Goal: Task Accomplishment & Management: Manage account settings

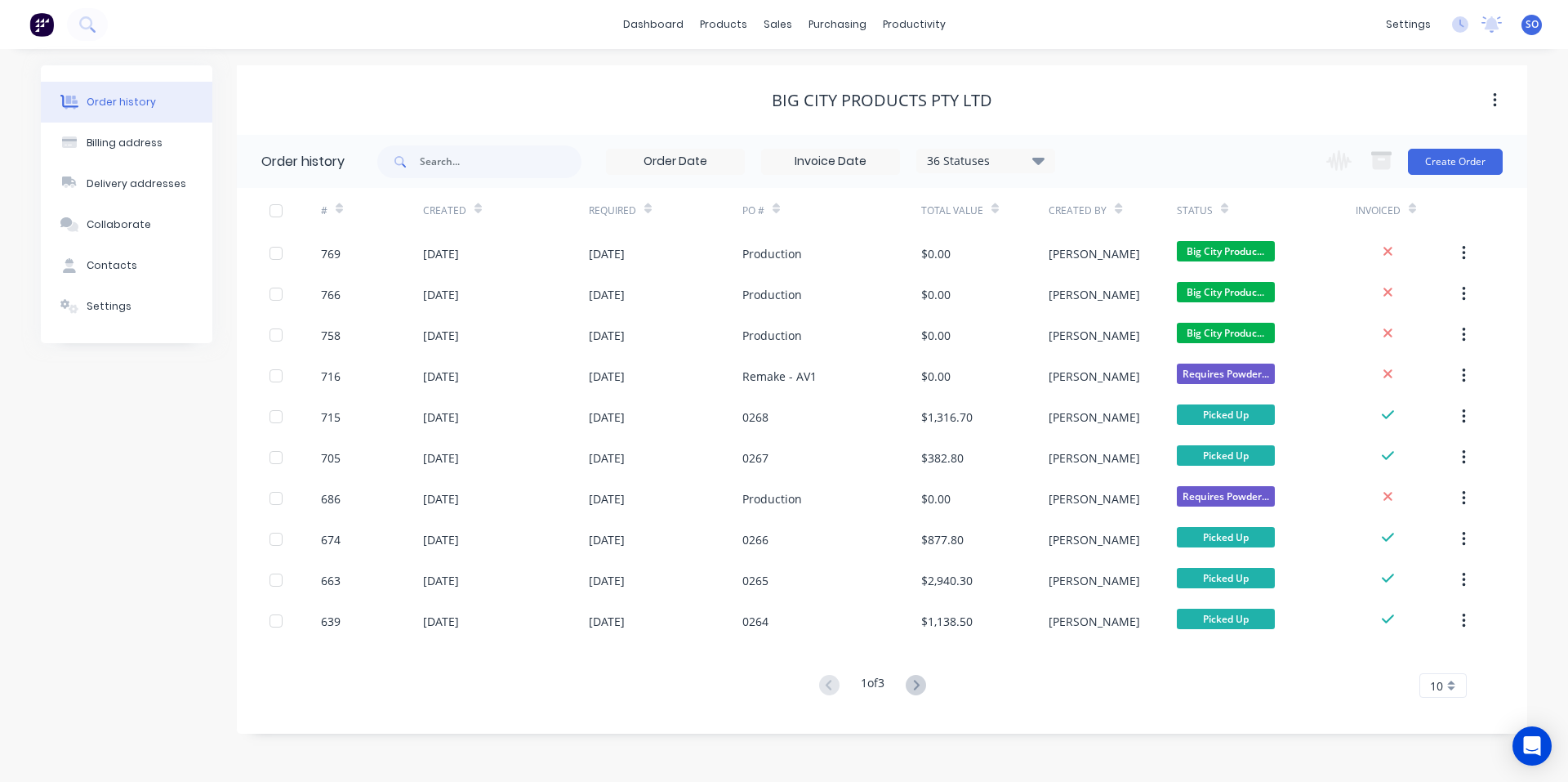
drag, startPoint x: 1336, startPoint y: 115, endPoint x: 954, endPoint y: 12, distance: 395.6
click at [1328, 110] on div "Big City Products Pty Ltd" at bounding box center [881, 100] width 1290 height 70
click at [784, 66] on link "Sales Orders" at bounding box center [863, 77] width 217 height 32
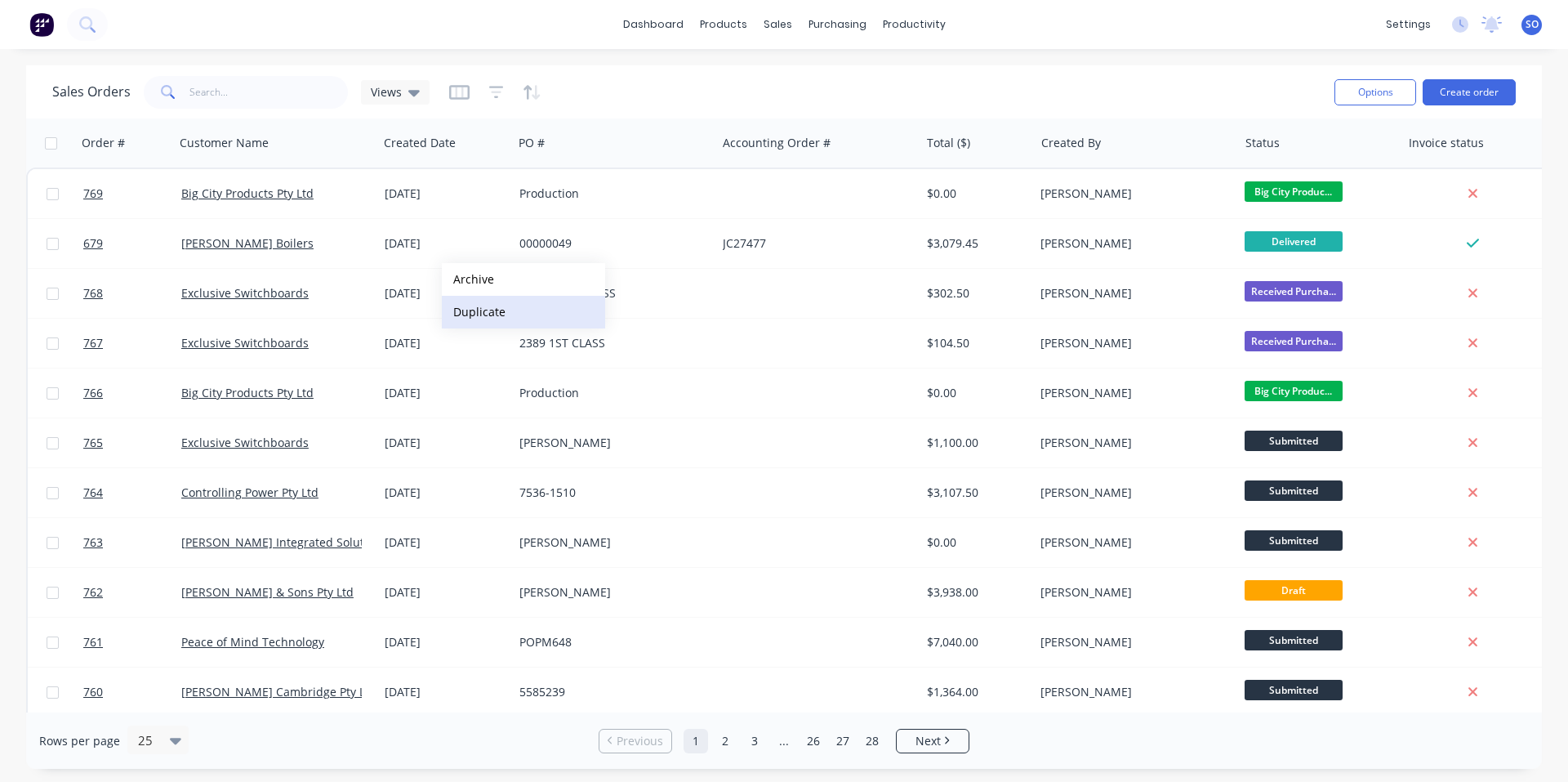
click at [552, 304] on button "Duplicate" at bounding box center [523, 311] width 163 height 32
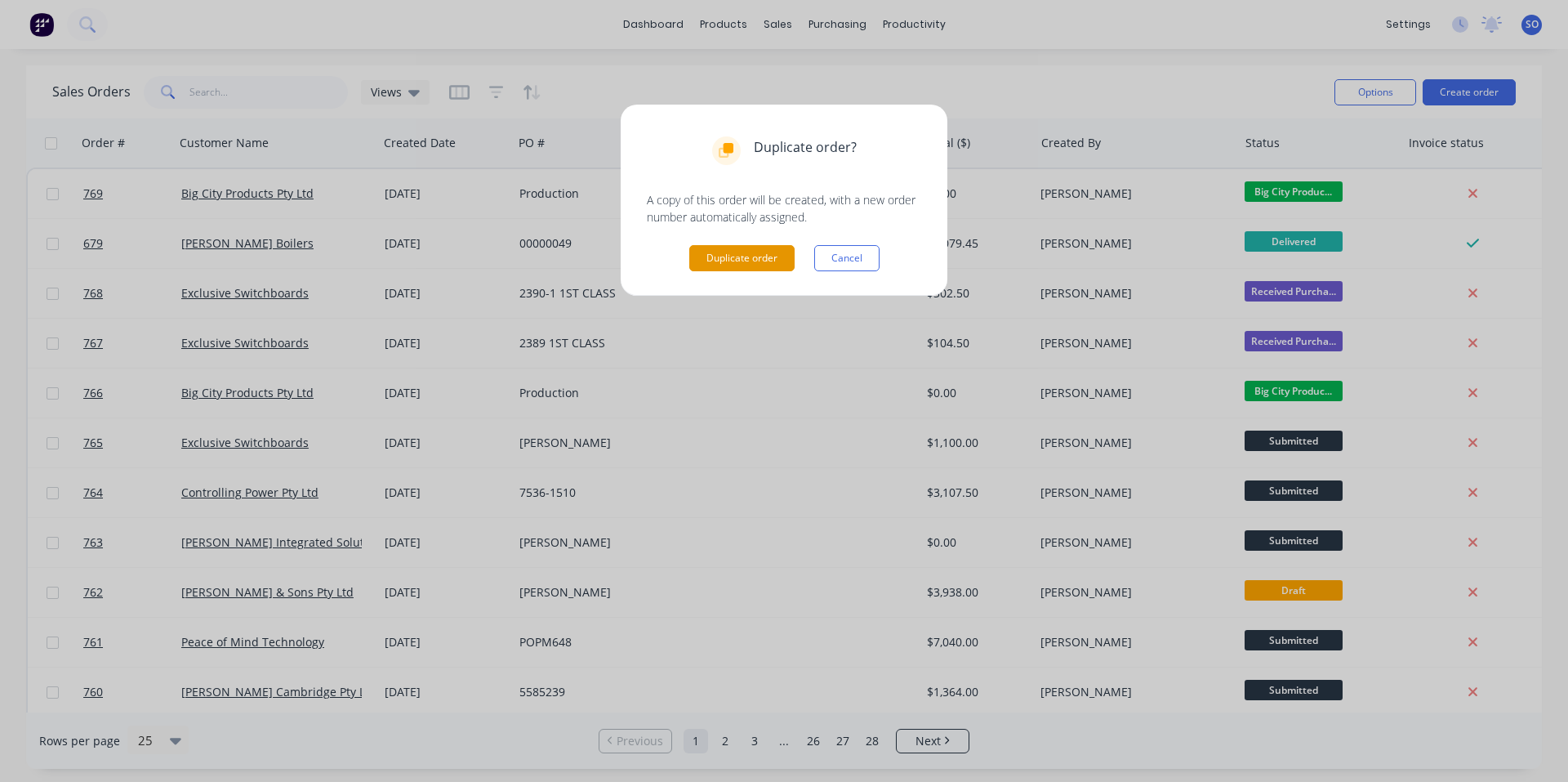
click at [721, 265] on button "Duplicate order" at bounding box center [742, 258] width 105 height 26
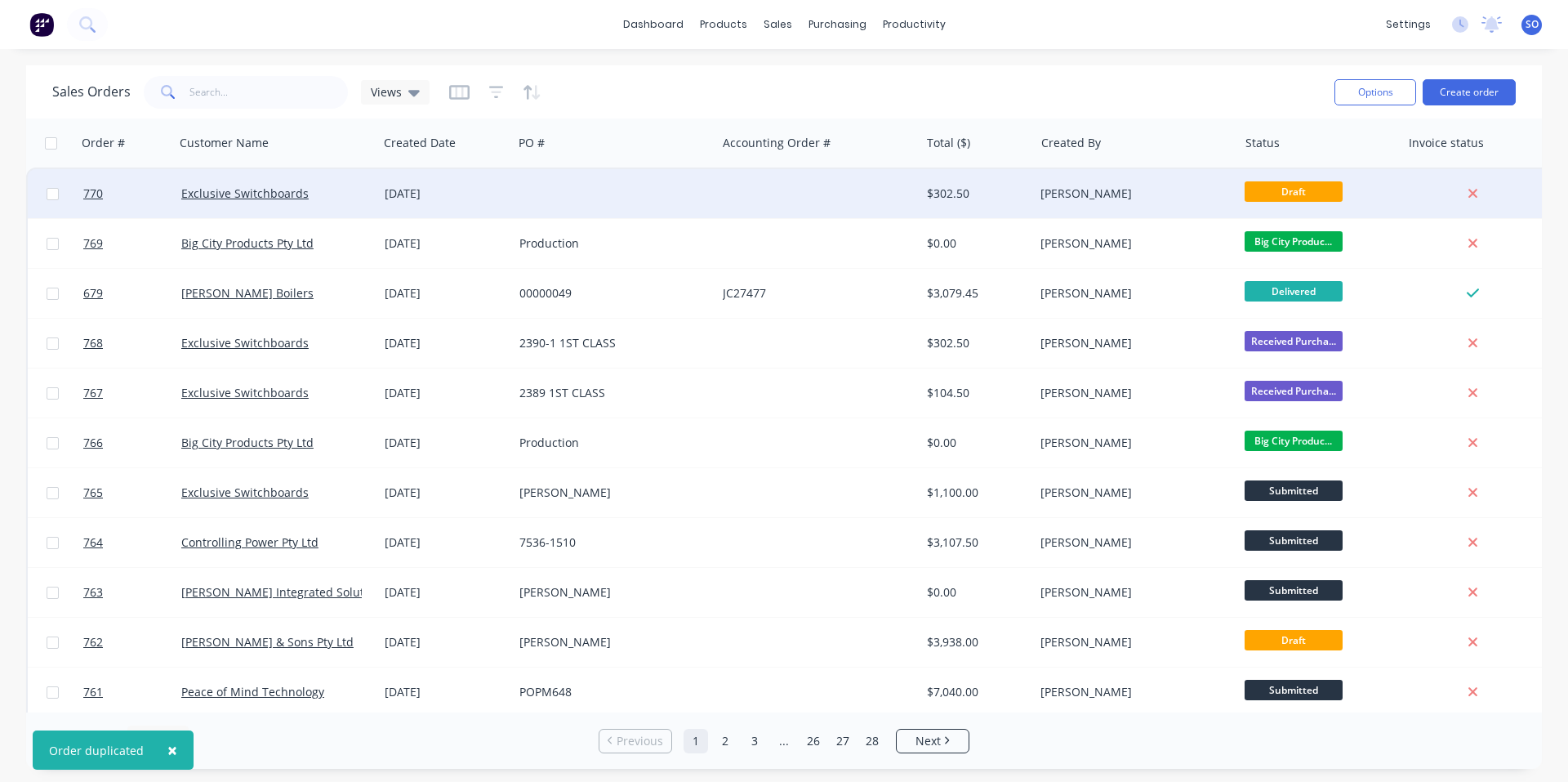
click at [495, 186] on div "[DATE]" at bounding box center [445, 193] width 122 height 17
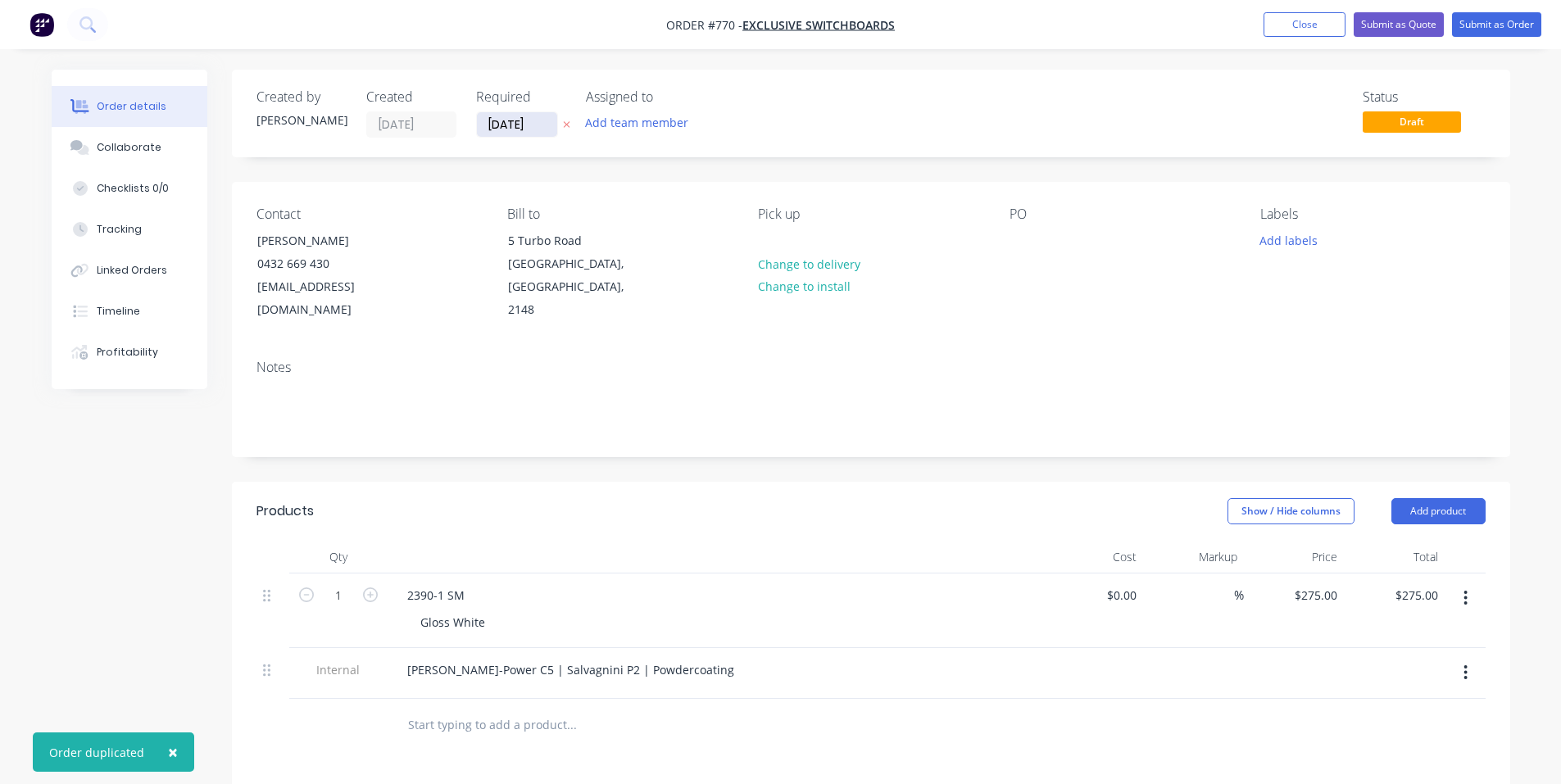
click at [525, 125] on input "03/09/25" at bounding box center [518, 124] width 81 height 25
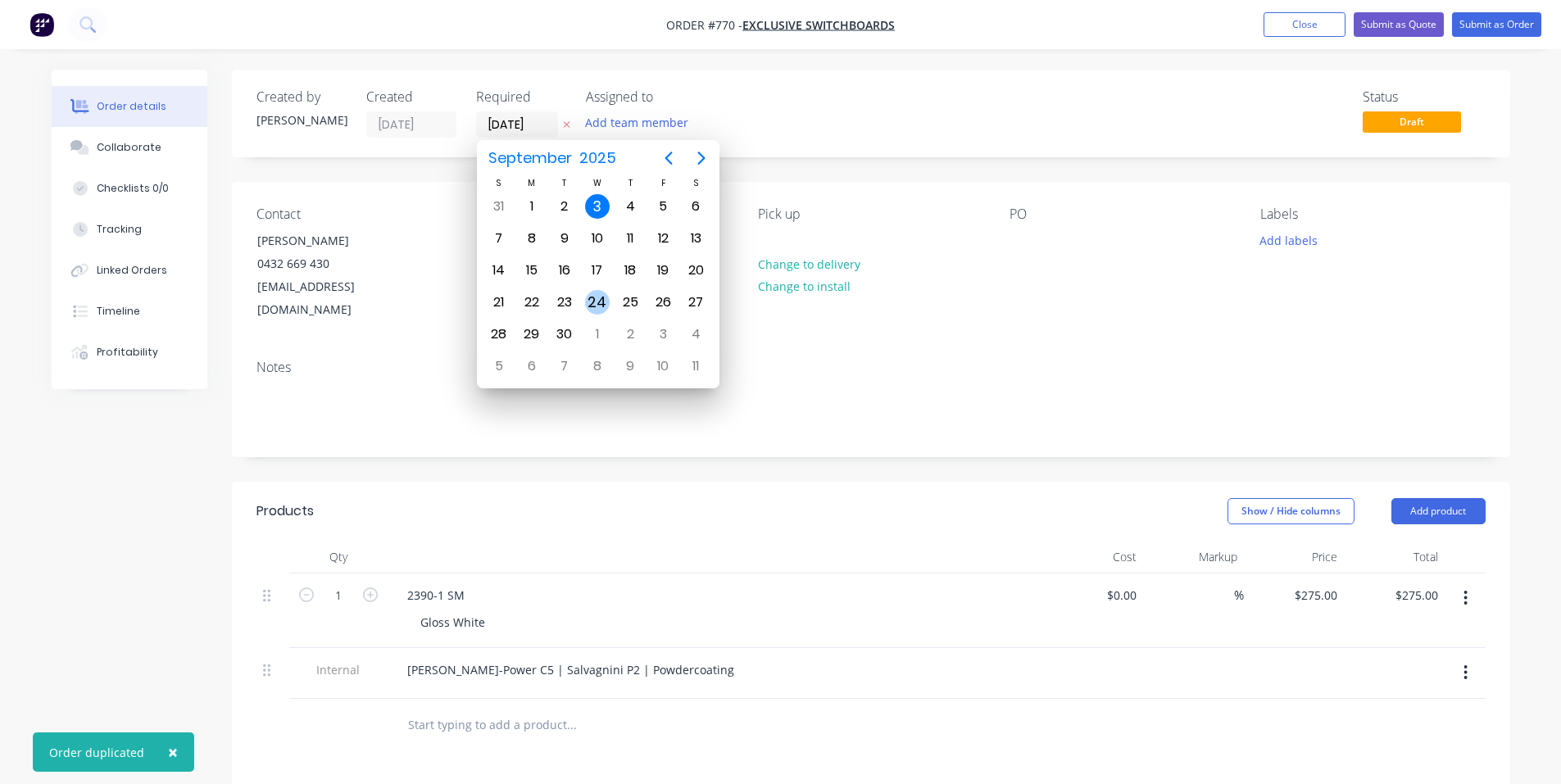
click at [597, 311] on div "24" at bounding box center [596, 302] width 25 height 25
type input "24/09/25"
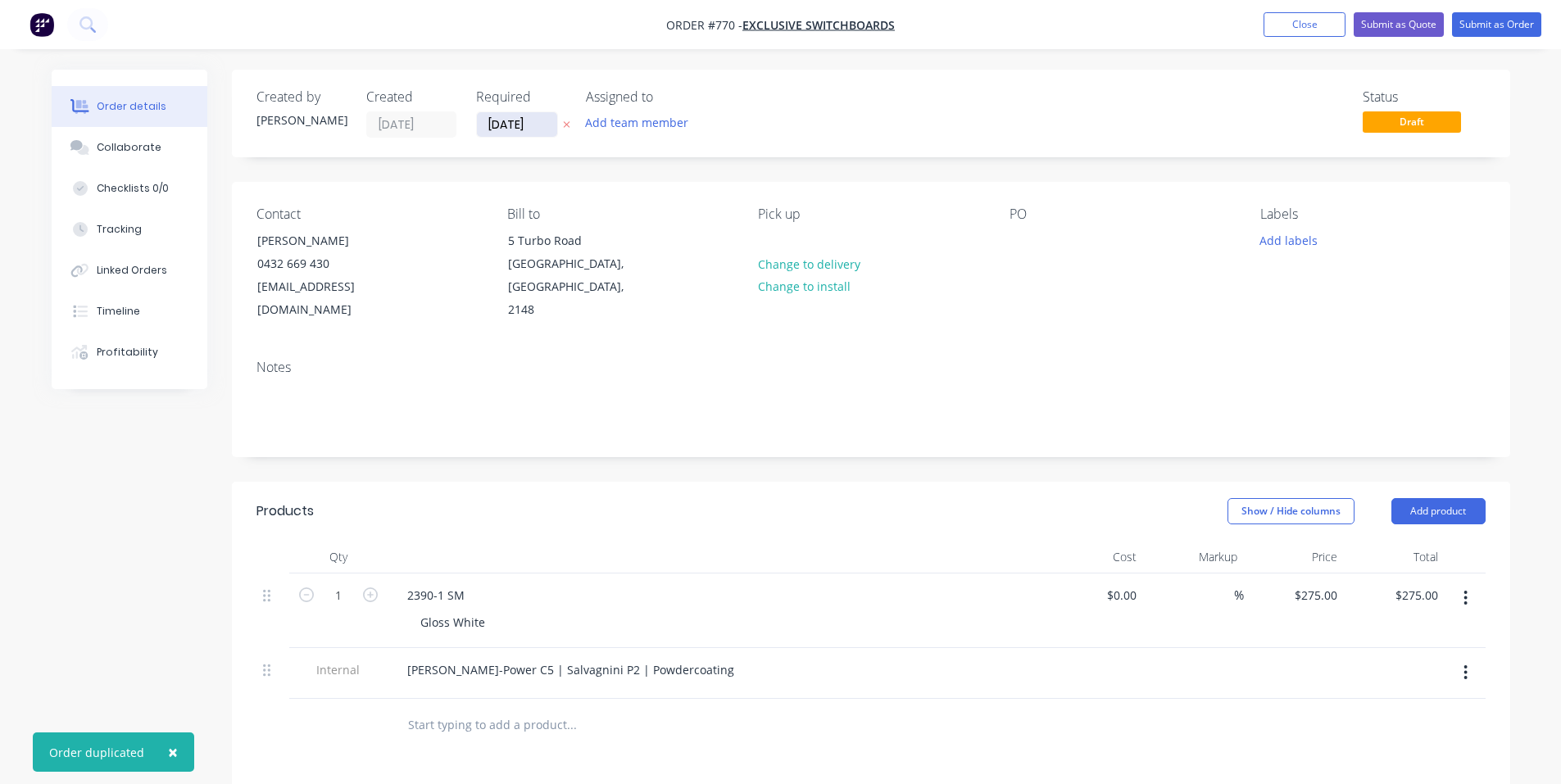
click at [535, 134] on input "24/09/25" at bounding box center [518, 124] width 81 height 25
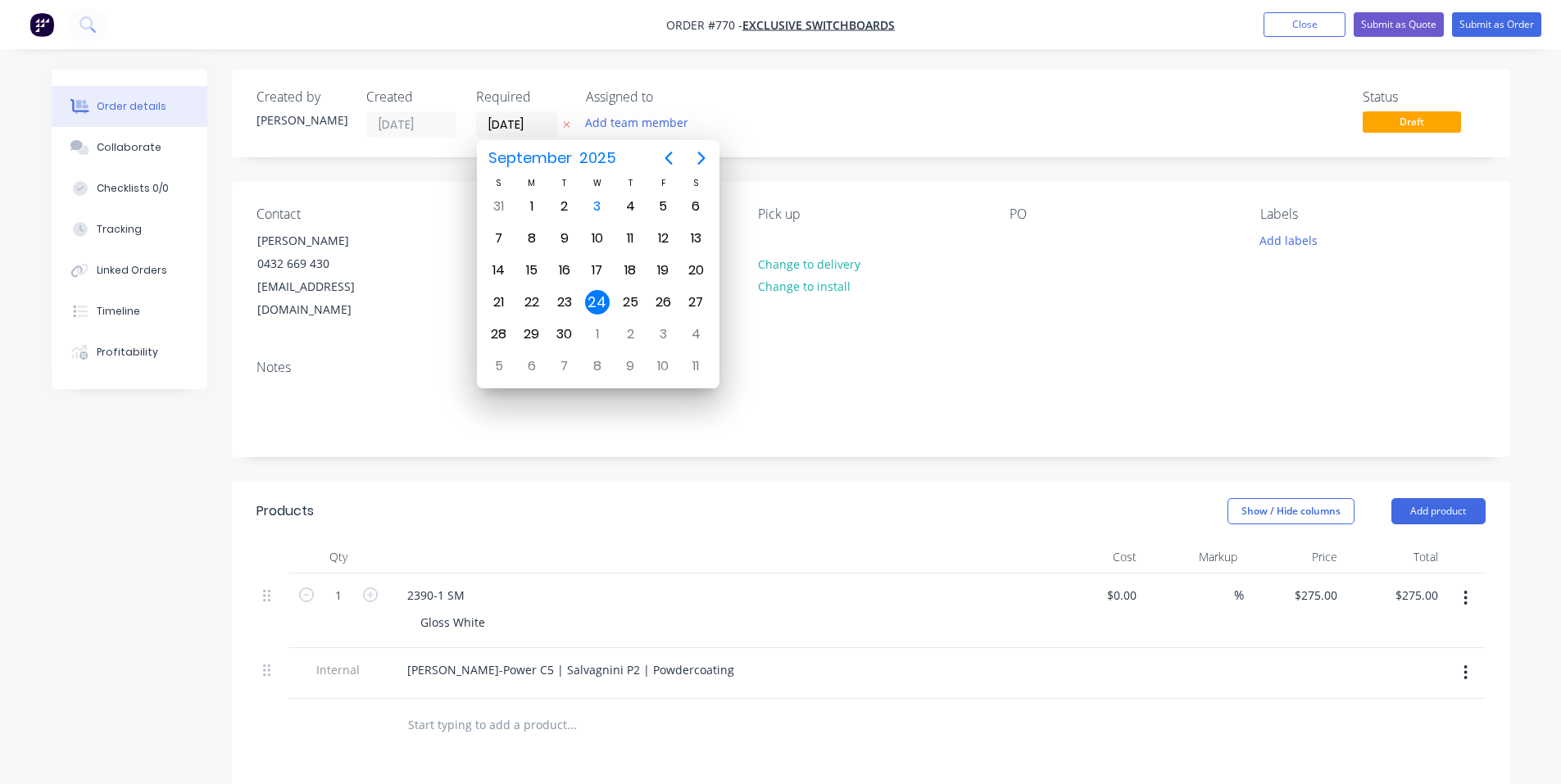
drag, startPoint x: 602, startPoint y: 301, endPoint x: 736, endPoint y: 281, distance: 135.5
click at [603, 301] on div "24" at bounding box center [596, 302] width 25 height 25
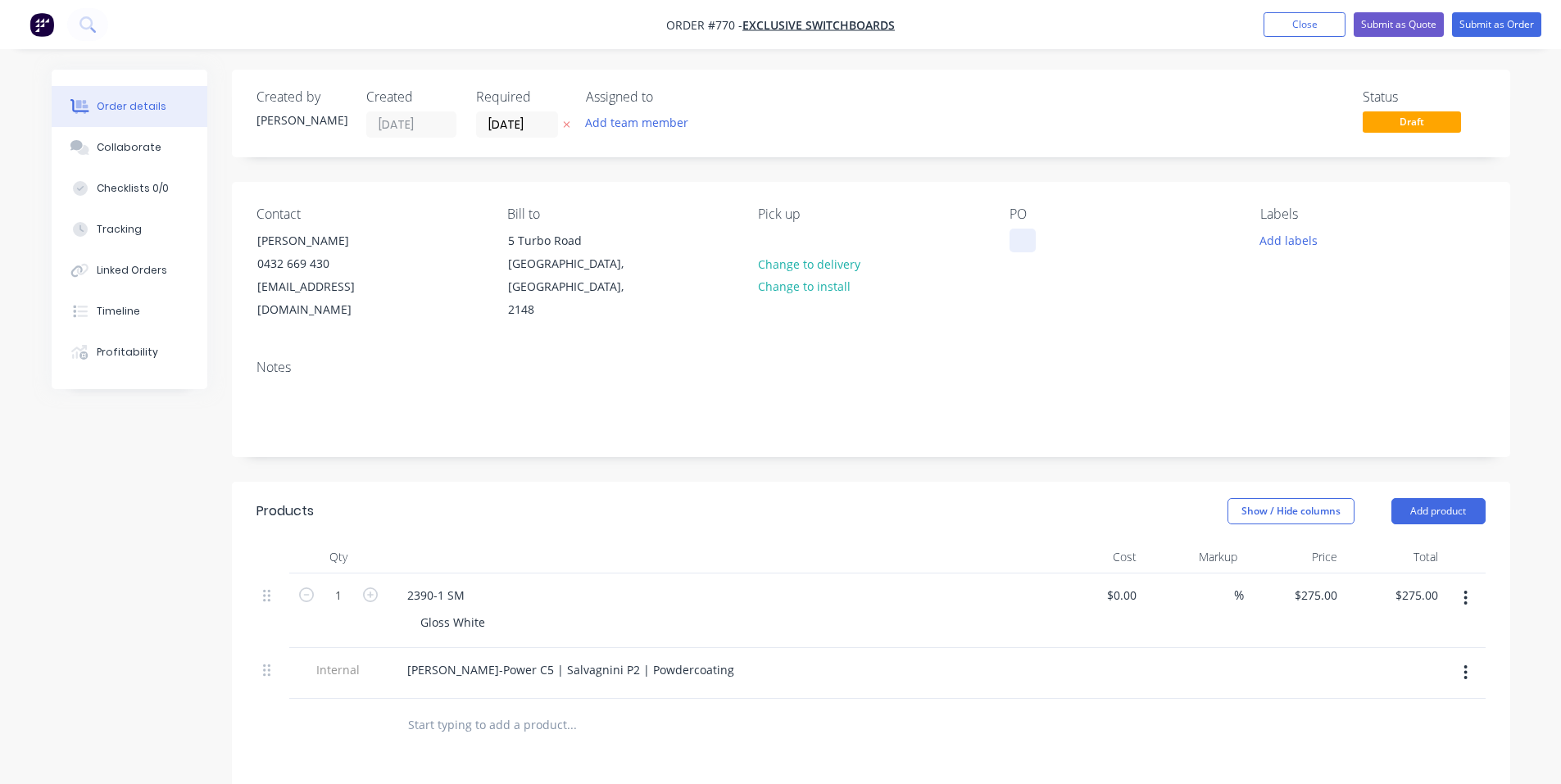
click at [1018, 243] on div at bounding box center [1023, 240] width 27 height 24
copy div "2378 1ST CLASS"
drag, startPoint x: 469, startPoint y: 577, endPoint x: 240, endPoint y: 570, distance: 229.1
click at [240, 570] on div "Qty Cost Markup Price Total 1 2390-1 SM Gloss White $0.00 $0.00 % $275.00 $275.…" at bounding box center [871, 645] width 1279 height 211
click at [444, 583] on div "2390-1 SM" at bounding box center [435, 595] width 84 height 24
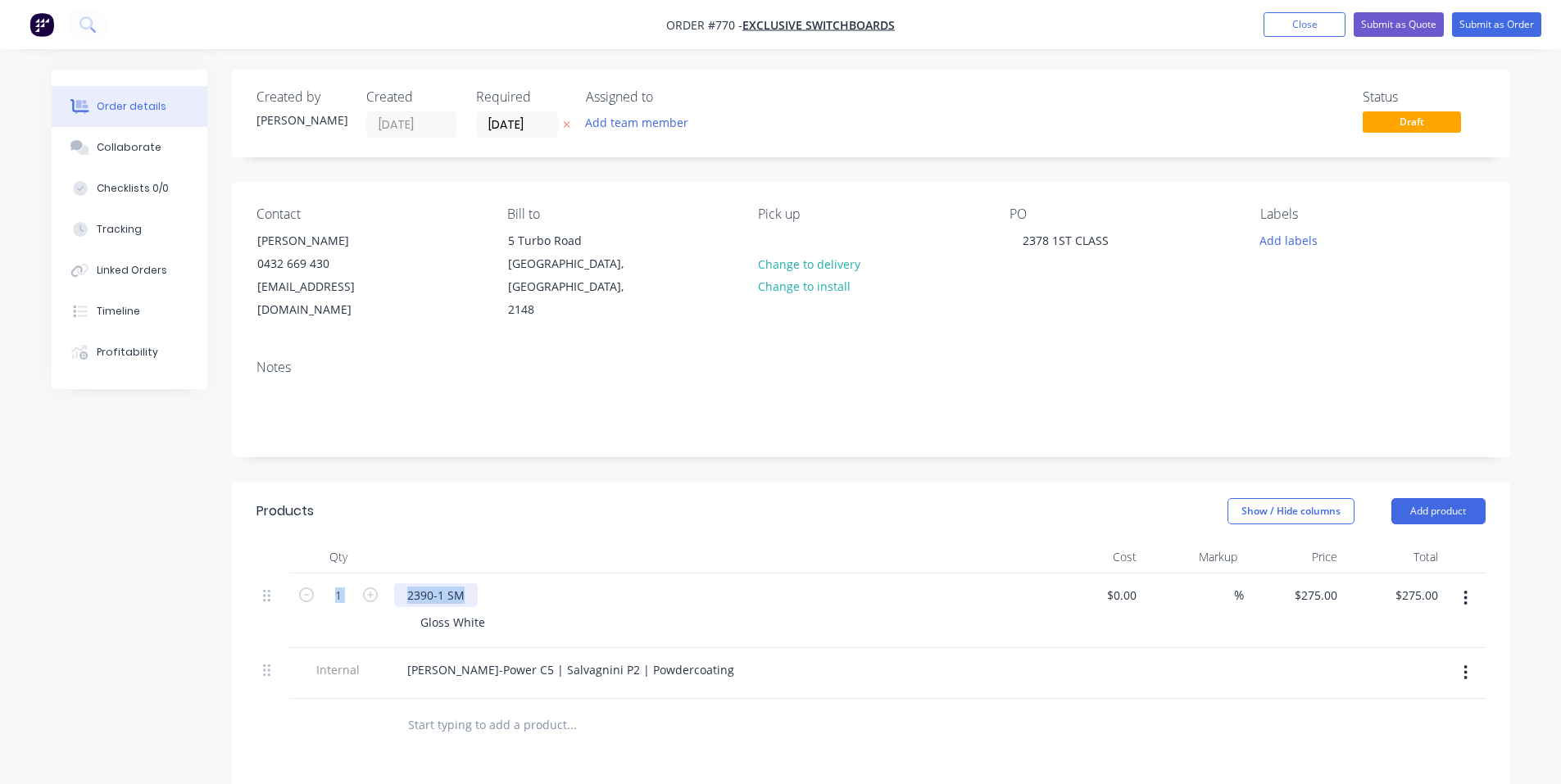
click at [444, 583] on div "2390-1 SM" at bounding box center [435, 595] width 84 height 24
click at [443, 583] on div "2390-1 SM" at bounding box center [435, 595] width 84 height 24
drag, startPoint x: 442, startPoint y: 574, endPoint x: 378, endPoint y: 570, distance: 64.1
click at [378, 573] on div "1 2390-1 SM Gloss White $0.00 $0.00 % $275.00 $275.00 $275.00 $275.00" at bounding box center [871, 611] width 1229 height 75
click at [725, 498] on div "Show / Hide columns Add product" at bounding box center [1000, 511] width 968 height 27
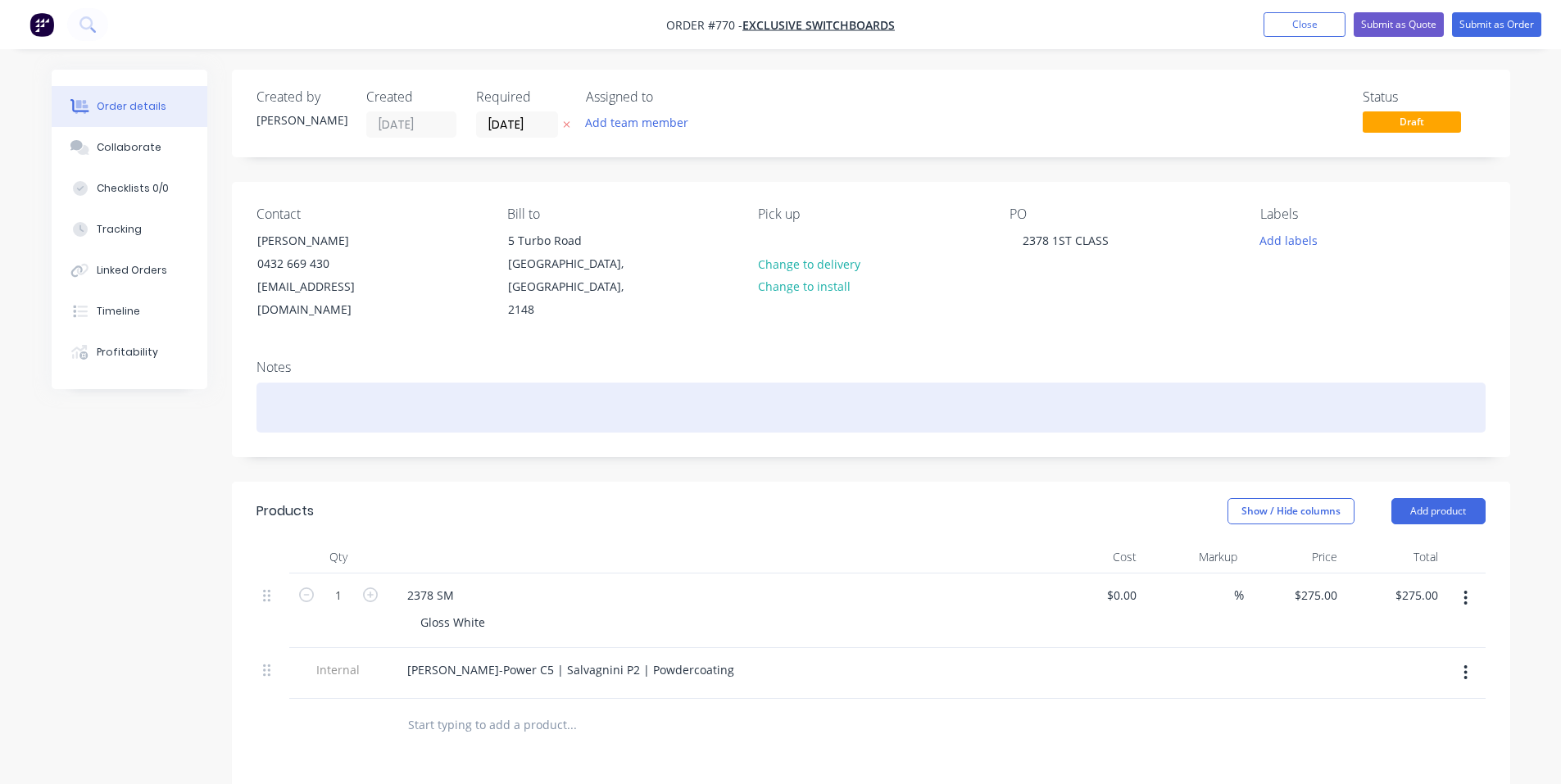
scroll to position [218, 0]
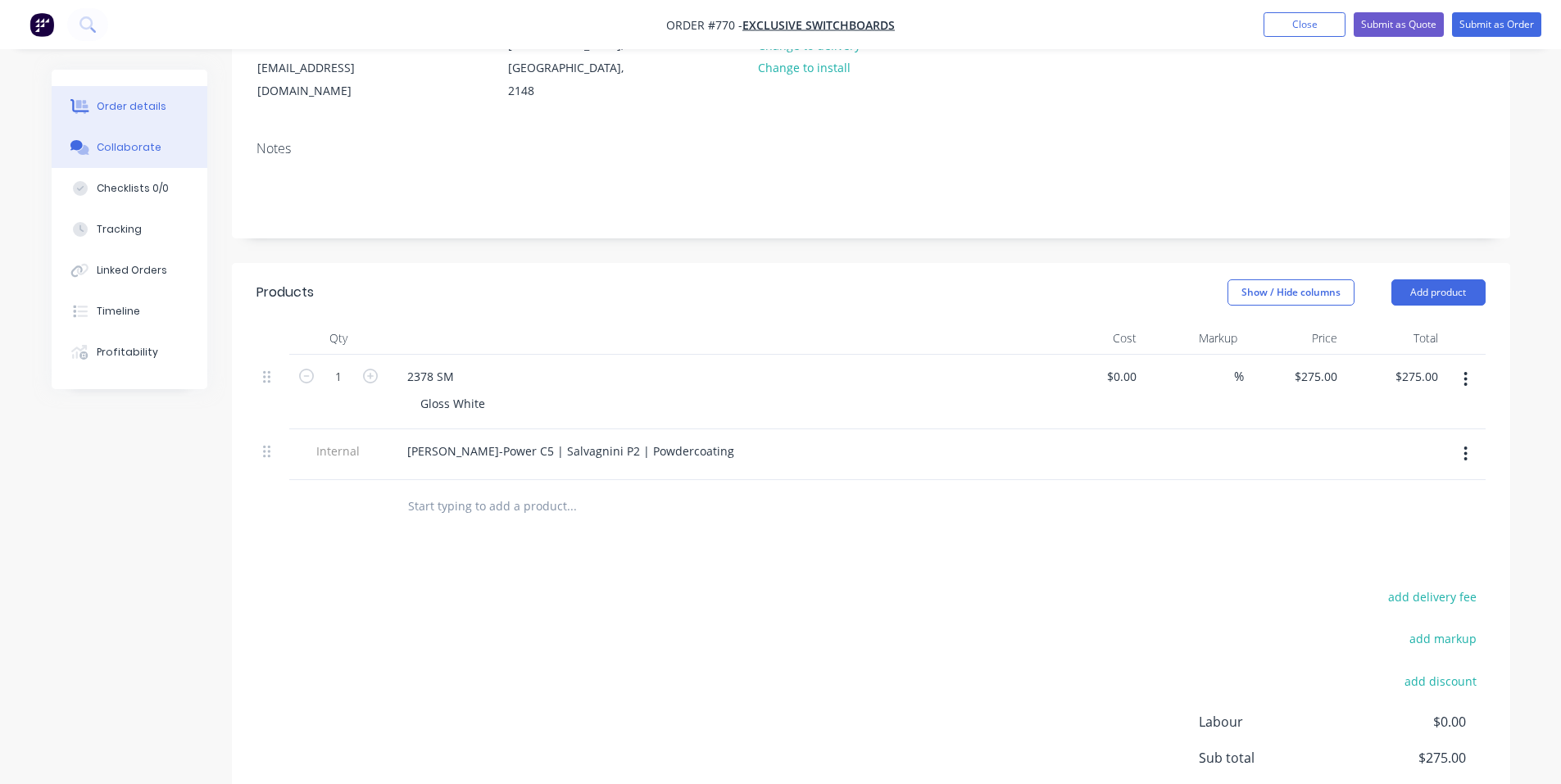
click at [113, 145] on div "Collaborate" at bounding box center [129, 147] width 65 height 15
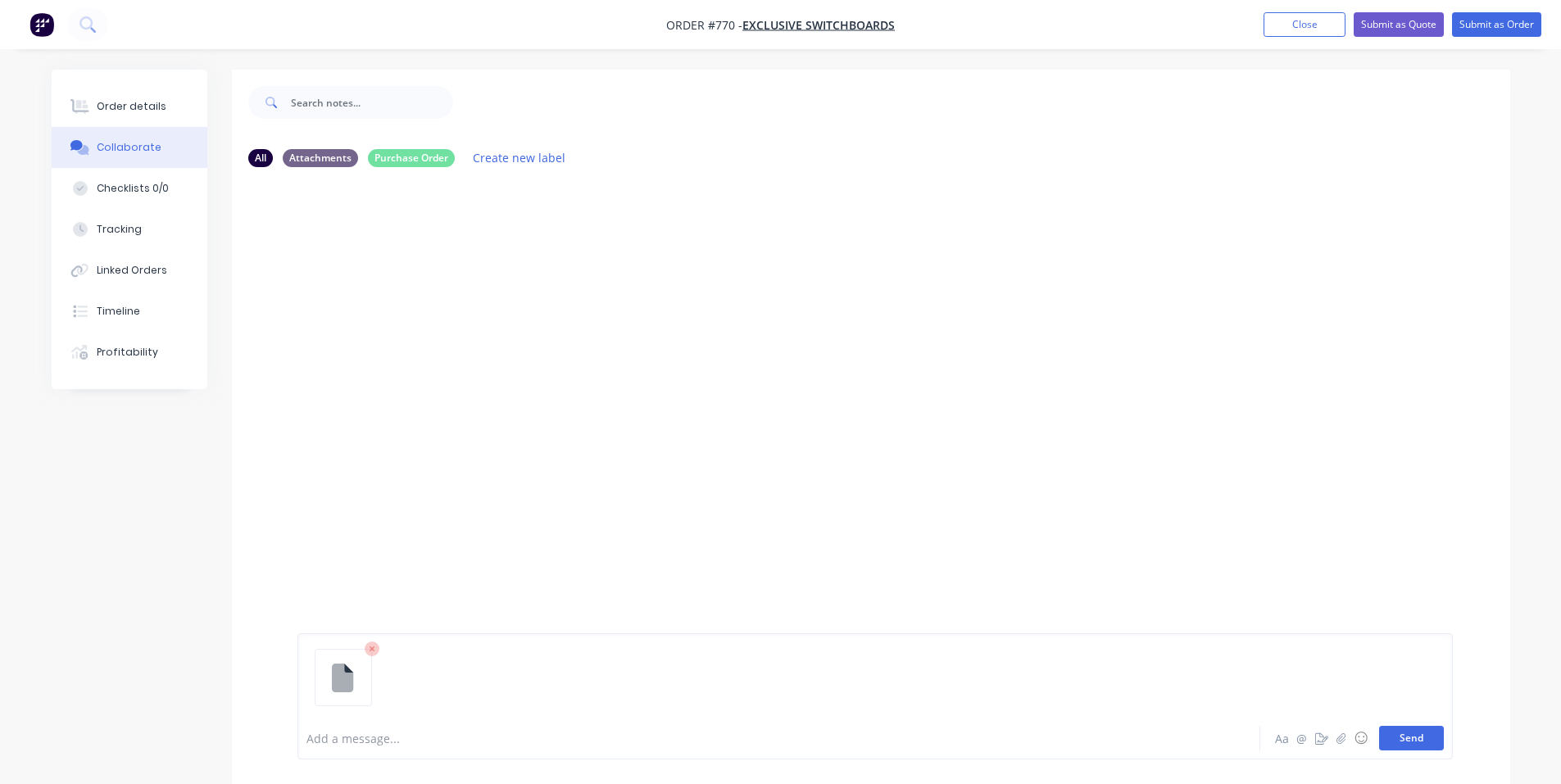
click at [1405, 736] on button "Send" at bounding box center [1411, 738] width 65 height 25
click at [520, 720] on div "Add a message... Aa @ ☺ Send" at bounding box center [875, 737] width 1155 height 42
click at [519, 723] on div "Add a message... Aa @ ☺ Send" at bounding box center [875, 737] width 1155 height 42
drag, startPoint x: 517, startPoint y: 733, endPoint x: 498, endPoint y: 742, distance: 21.0
click at [501, 742] on div "Add a message..." at bounding box center [732, 738] width 853 height 25
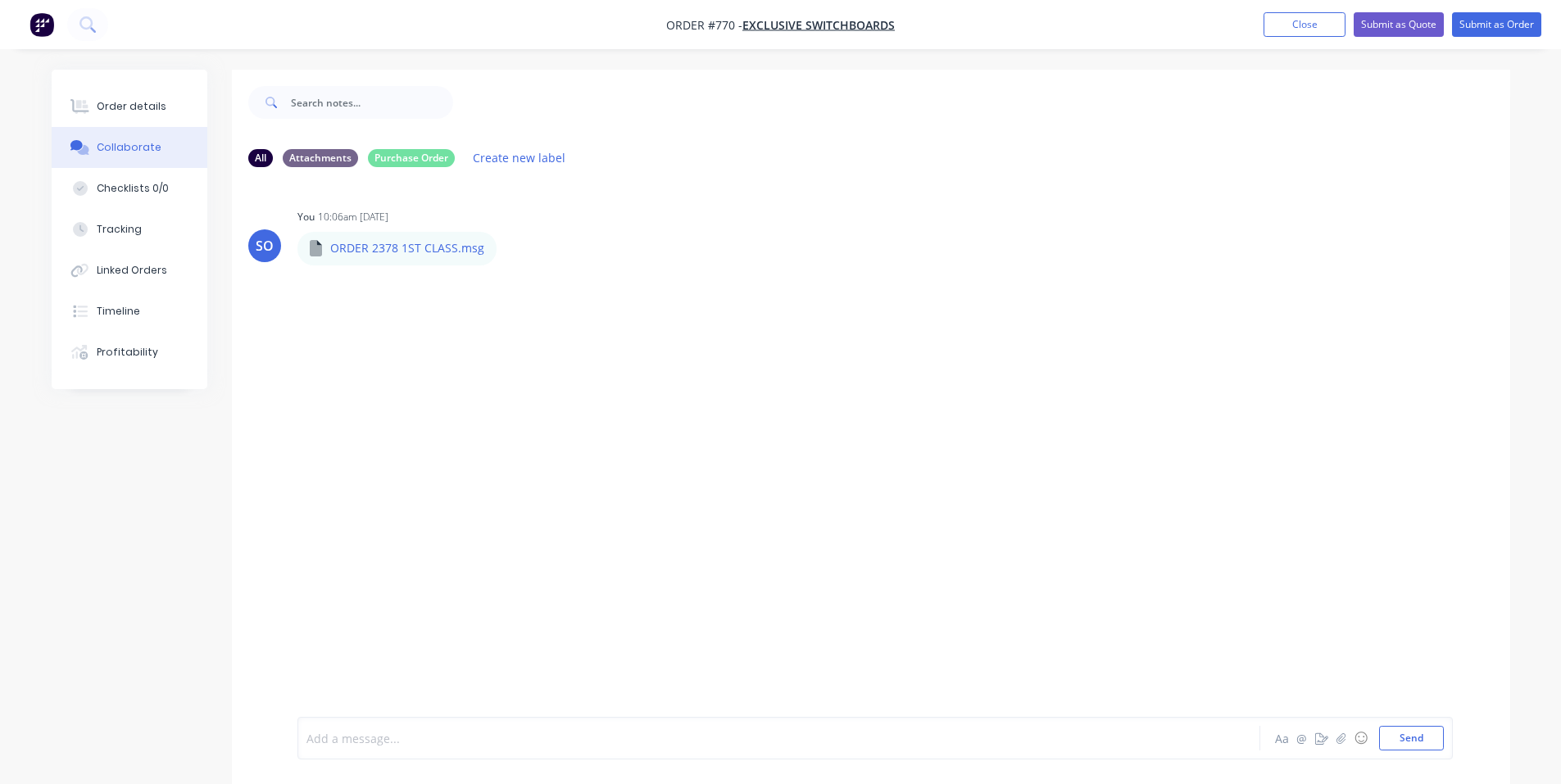
click at [493, 743] on div at bounding box center [733, 738] width 852 height 17
click at [139, 107] on div "Order details" at bounding box center [131, 106] width 70 height 15
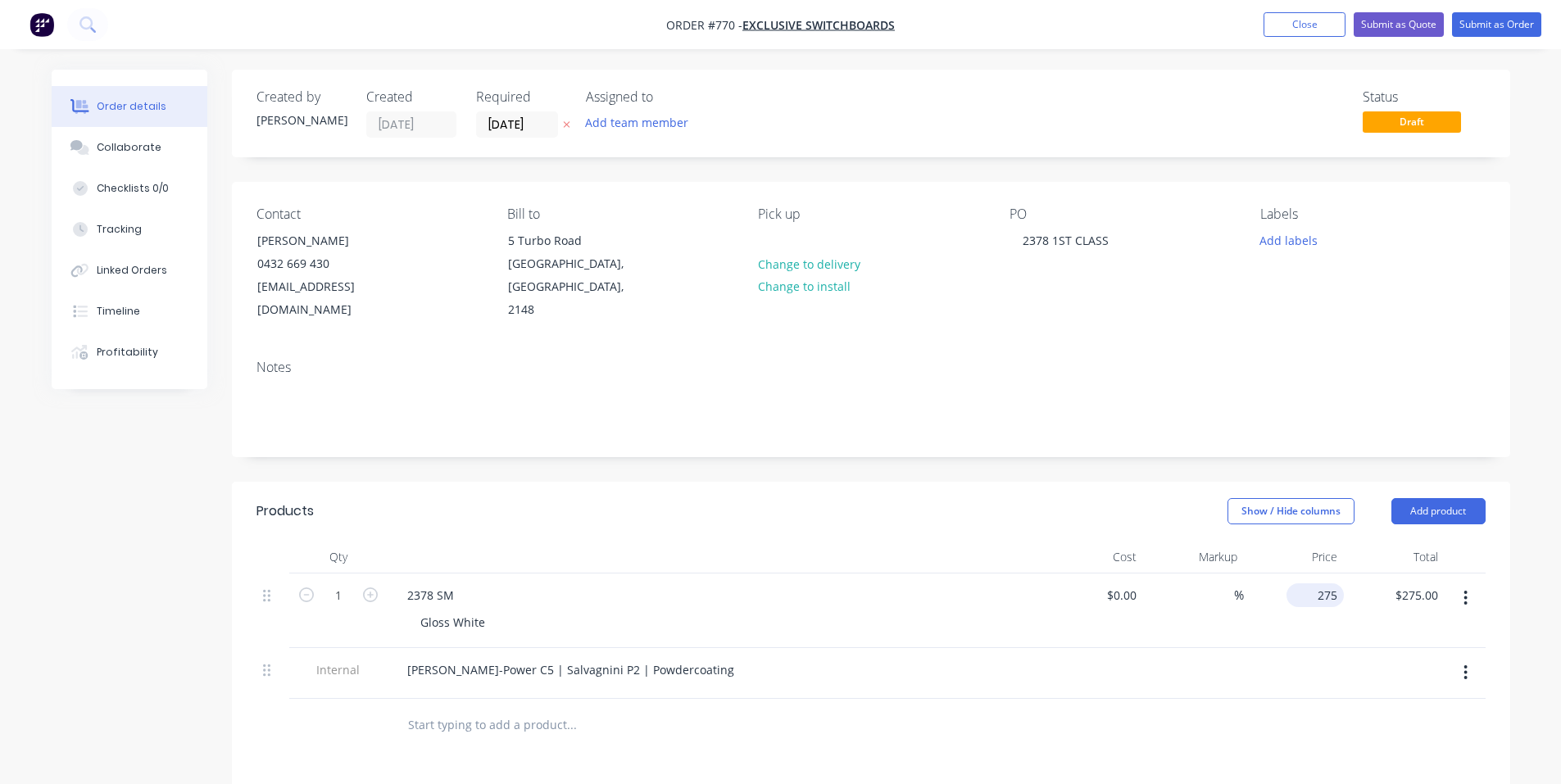
click at [1323, 583] on input "275" at bounding box center [1319, 595] width 51 height 24
type input "$370.00"
click at [865, 456] on div "Created by Shane Created 03/09/25 Required 24/09/25 Assigned to Add team member…" at bounding box center [871, 607] width 1279 height 1075
click at [1474, 21] on button "Submit as Order" at bounding box center [1496, 24] width 90 height 25
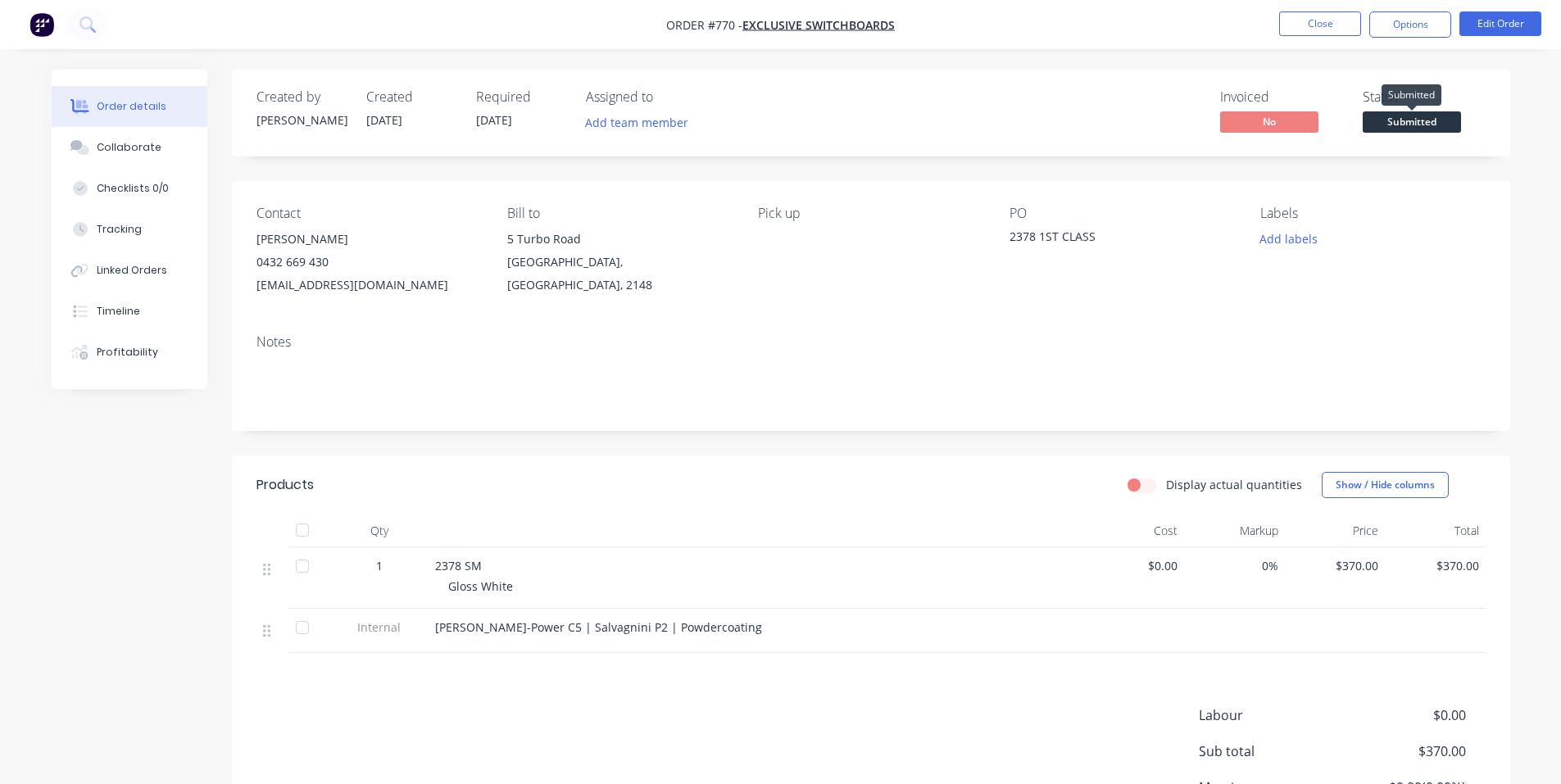
click at [1431, 111] on span "Submitted" at bounding box center [1411, 121] width 98 height 21
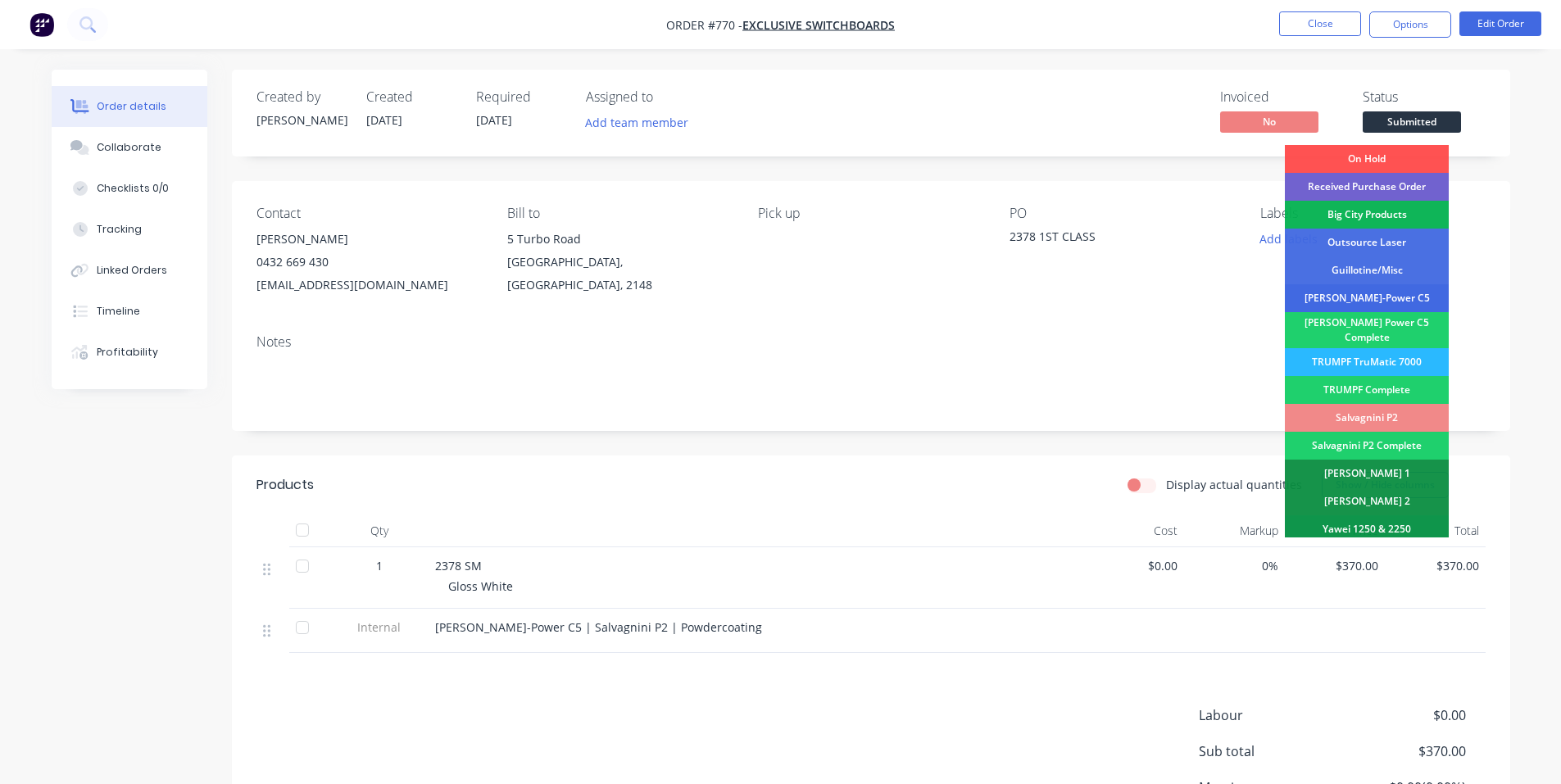
click at [1388, 301] on div "[PERSON_NAME]-Power C5" at bounding box center [1366, 298] width 163 height 28
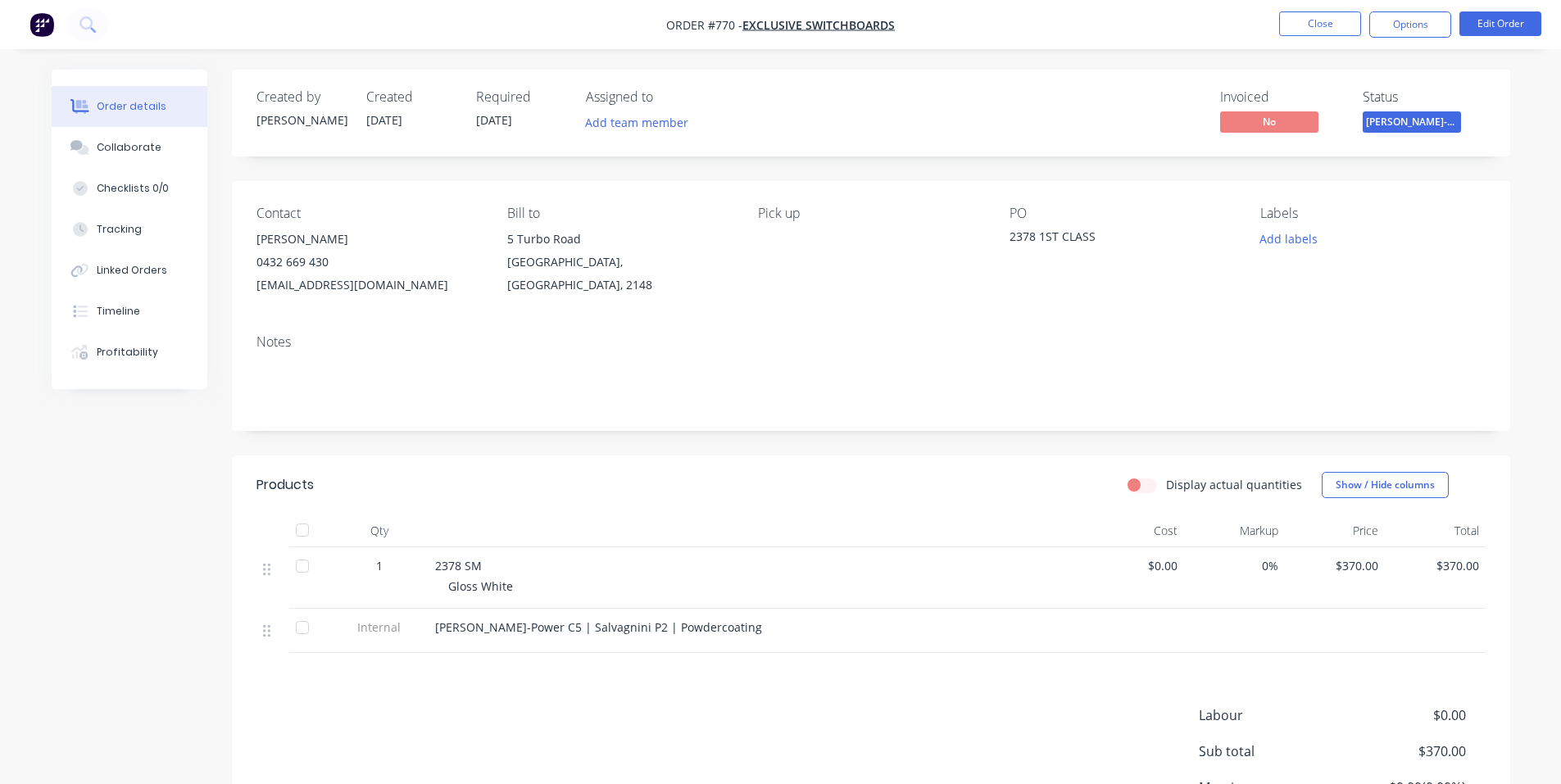
click at [1379, 299] on div "Contact Will Harris 0432 669 430 will@exclusiveswitchboards.com.au Bill to 5 Tu…" at bounding box center [871, 251] width 1279 height 140
click at [1449, 154] on div "Created by Shane Created 03/09/25 Required 24/09/25 Assigned to Add team member…" at bounding box center [871, 113] width 1279 height 87
click at [1399, 120] on span "[PERSON_NAME]-Power C5" at bounding box center [1411, 121] width 98 height 21
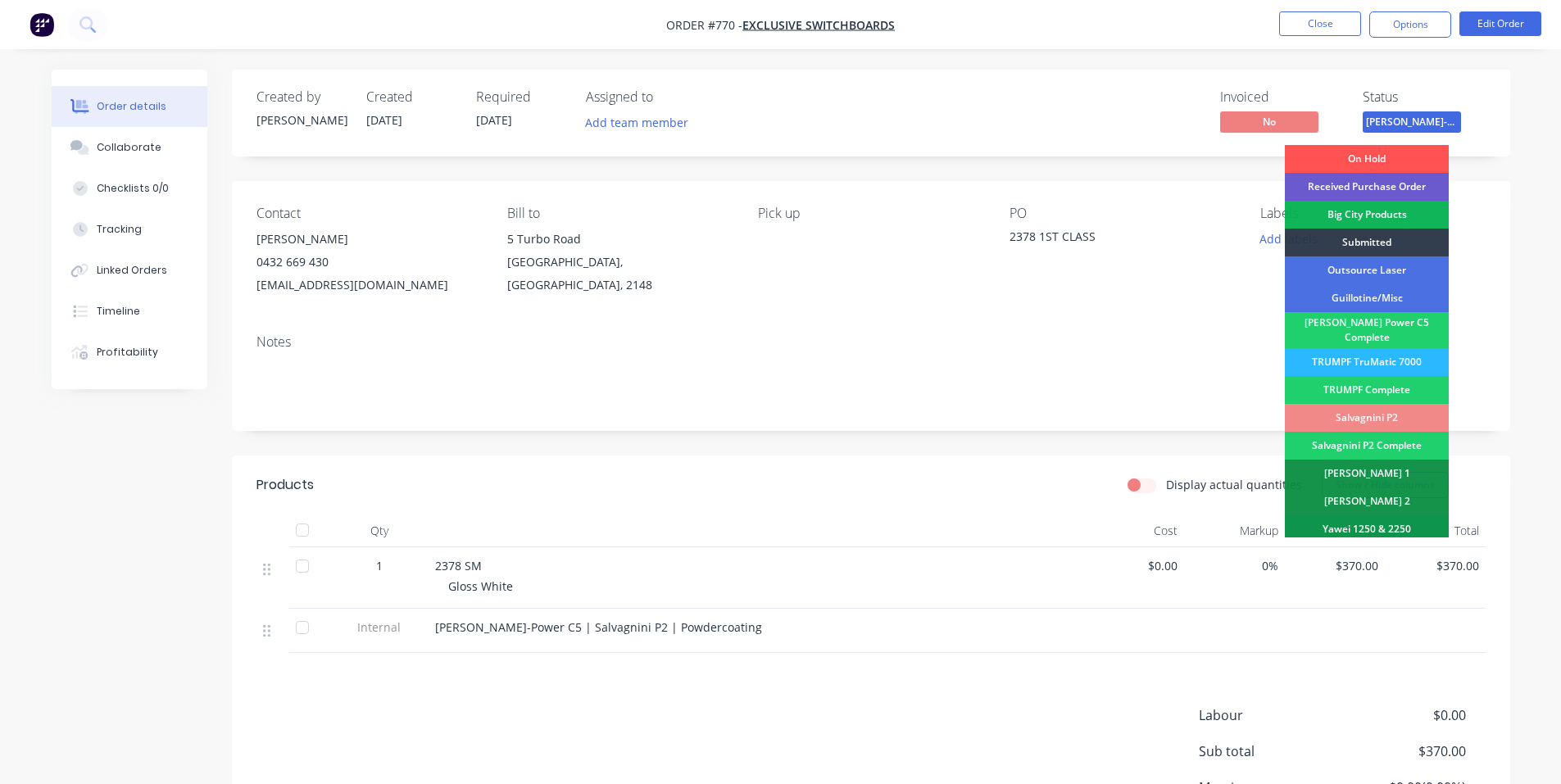
click at [1396, 190] on div "Received Purchase Order" at bounding box center [1366, 187] width 163 height 28
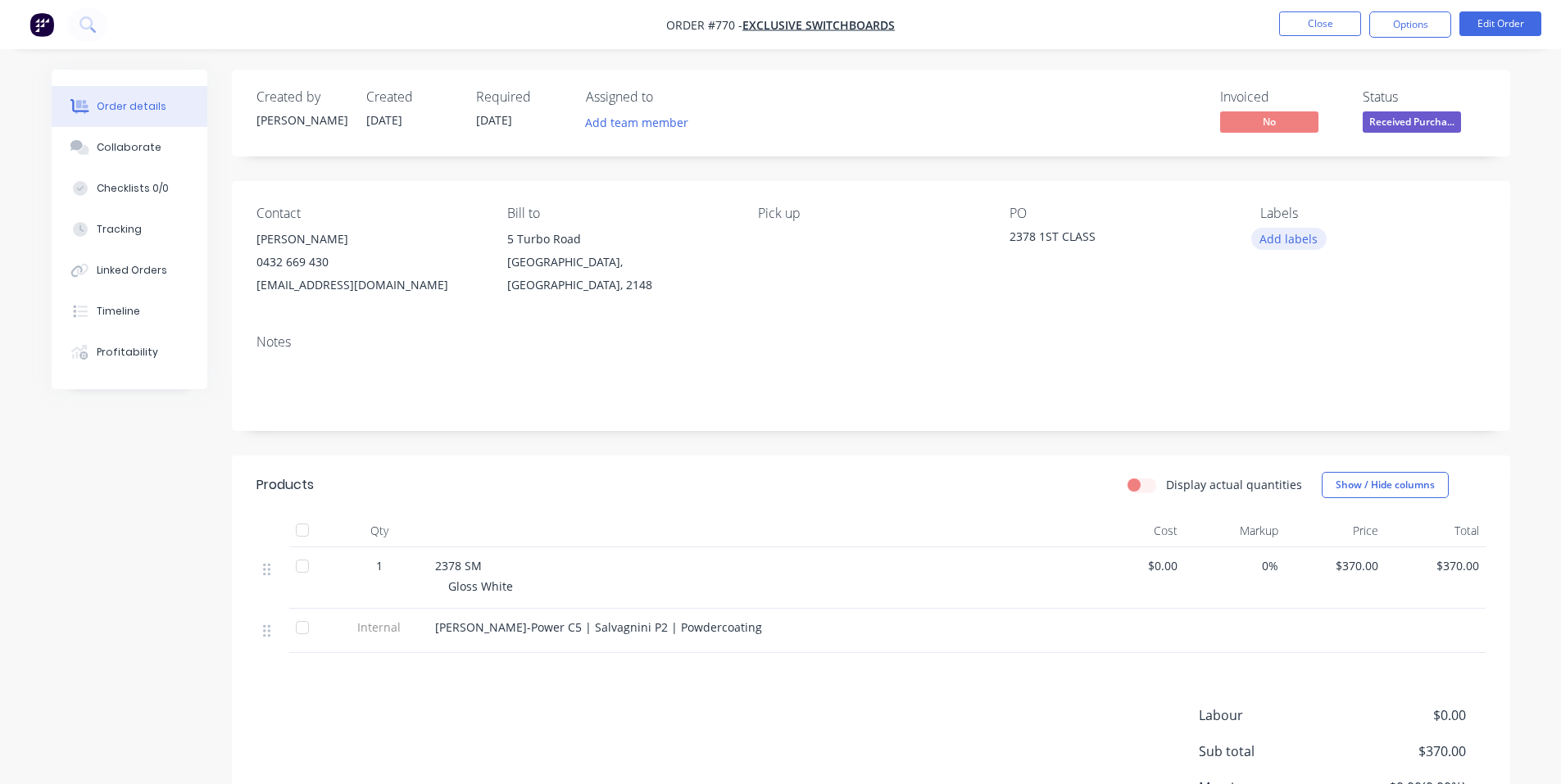
click at [1292, 249] on button "Add labels" at bounding box center [1288, 238] width 76 height 22
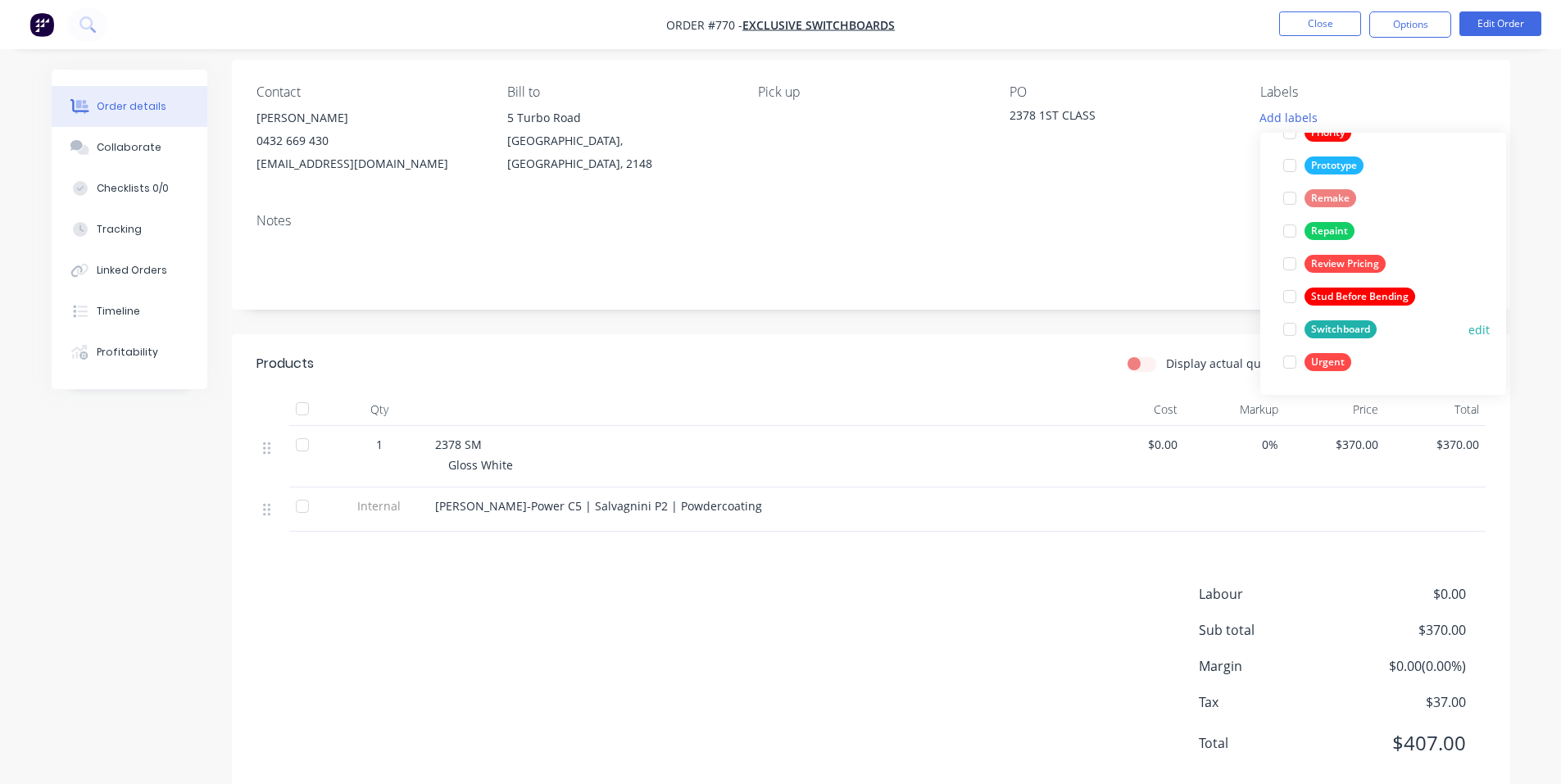
scroll to position [160, 0]
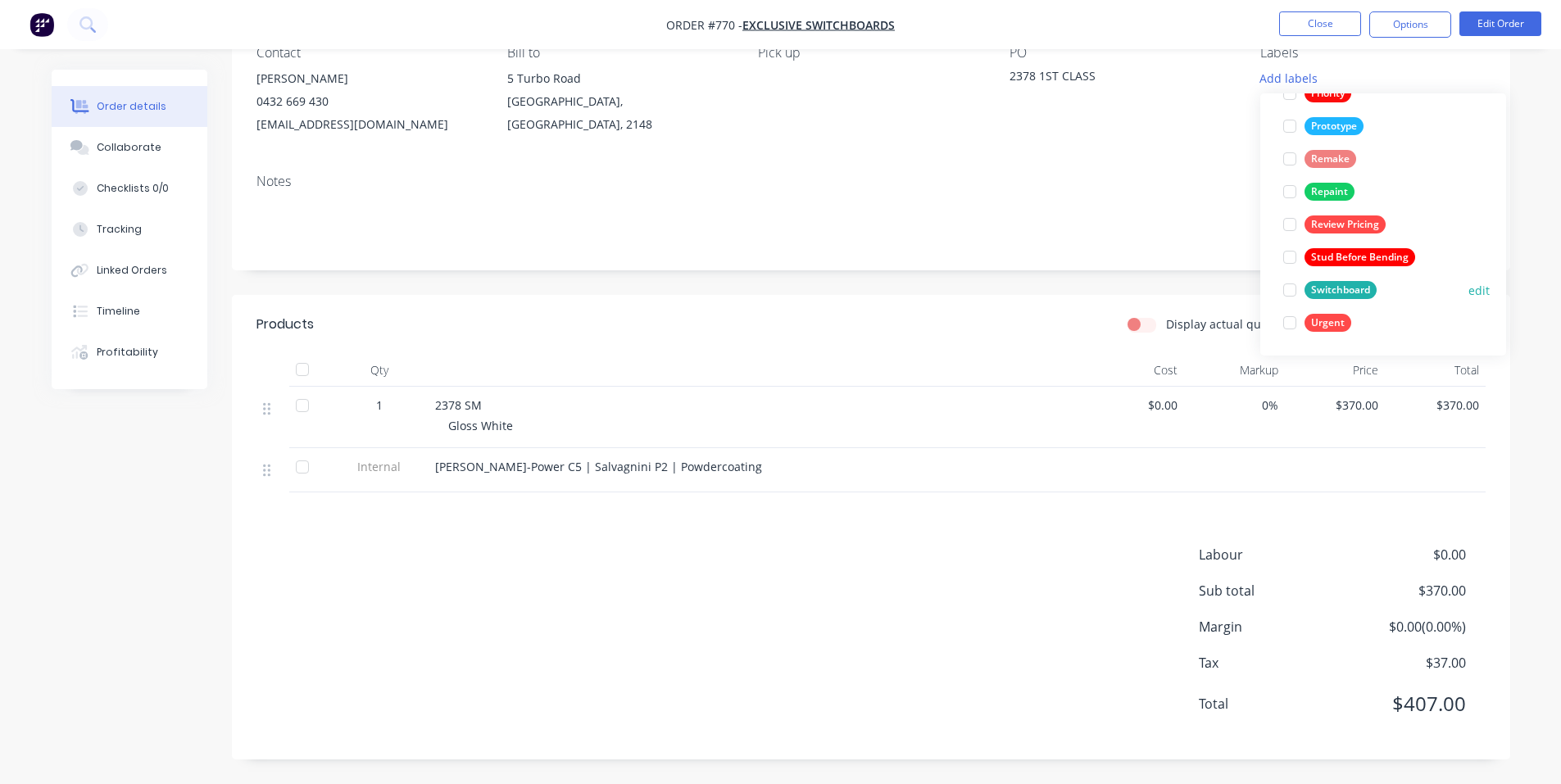
click at [1330, 289] on div "Switchboard" at bounding box center [1340, 290] width 72 height 18
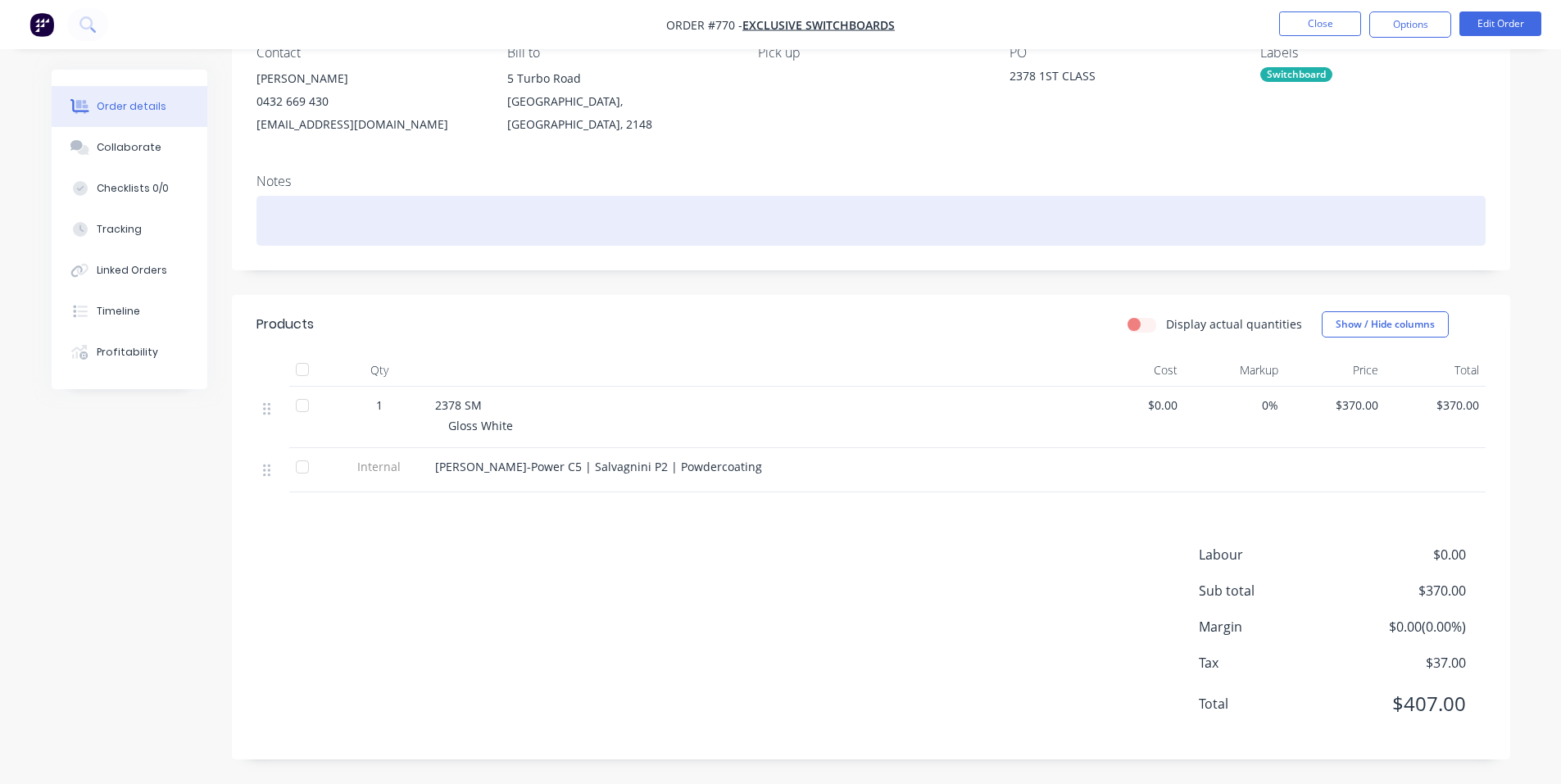
click at [1012, 203] on div at bounding box center [871, 220] width 1229 height 50
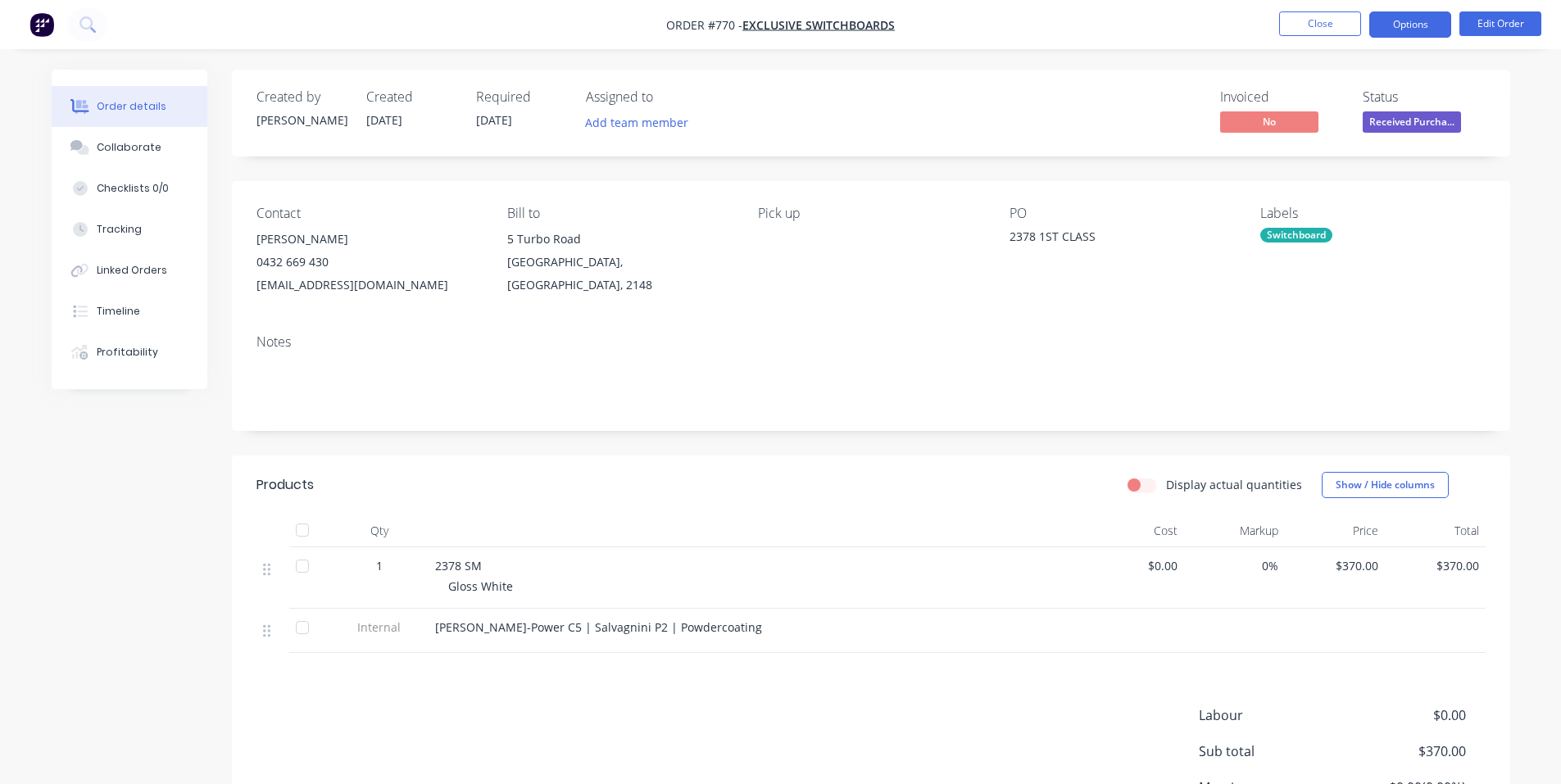
click at [1427, 28] on button "Options" at bounding box center [1409, 25] width 82 height 27
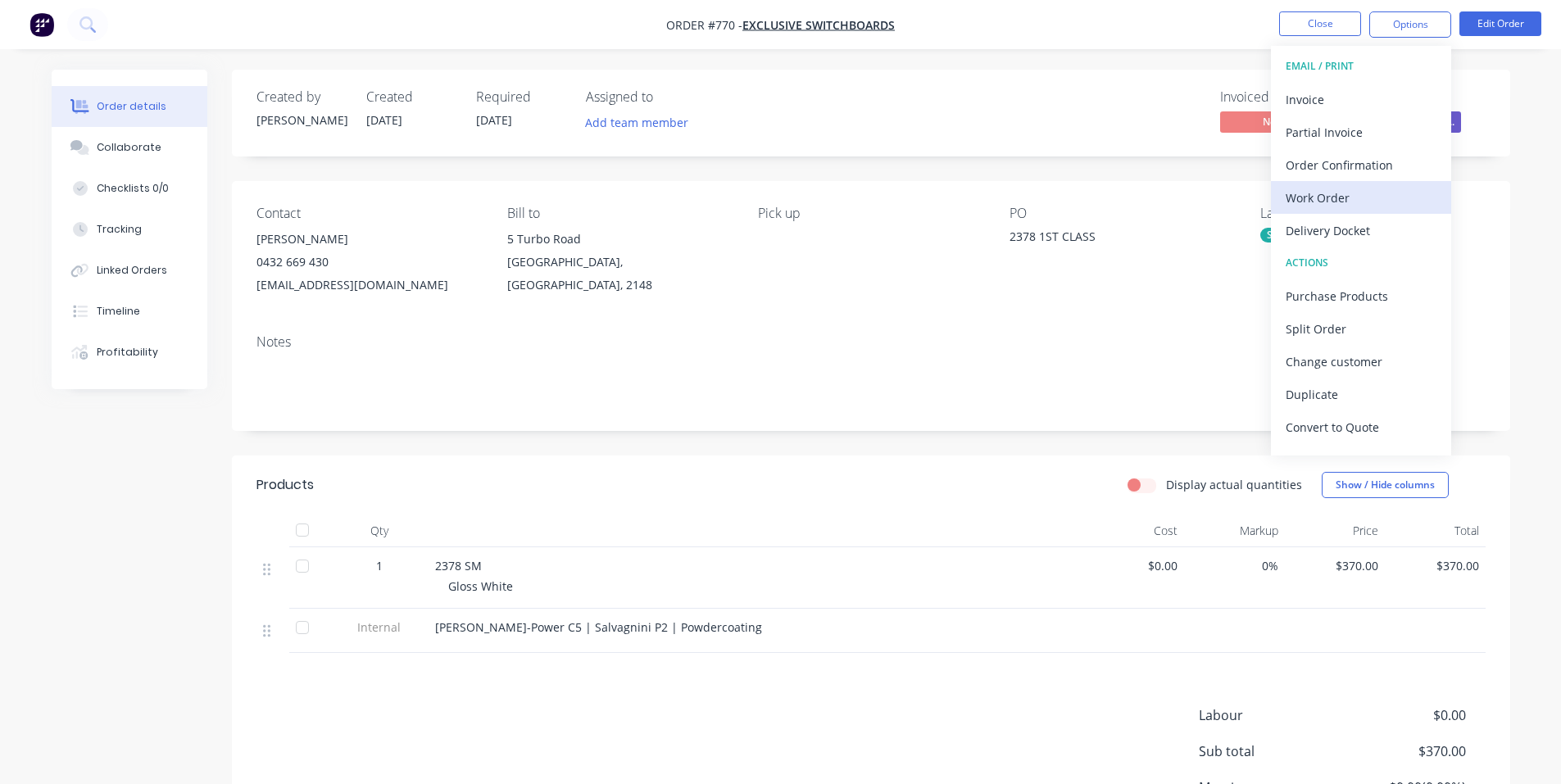
click at [1352, 193] on div "Work Order" at bounding box center [1360, 198] width 151 height 24
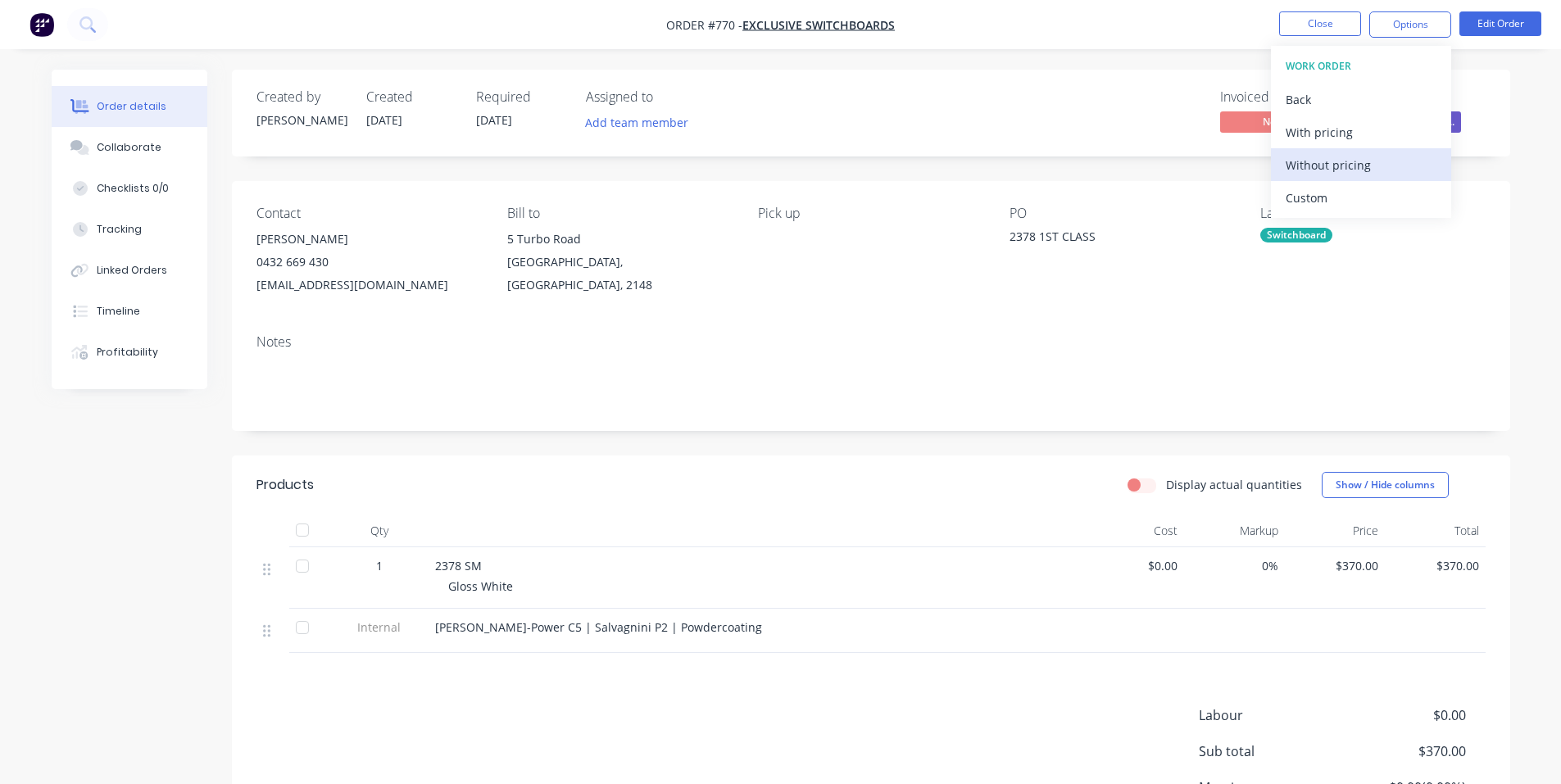
click at [1340, 161] on div "Without pricing" at bounding box center [1360, 165] width 151 height 24
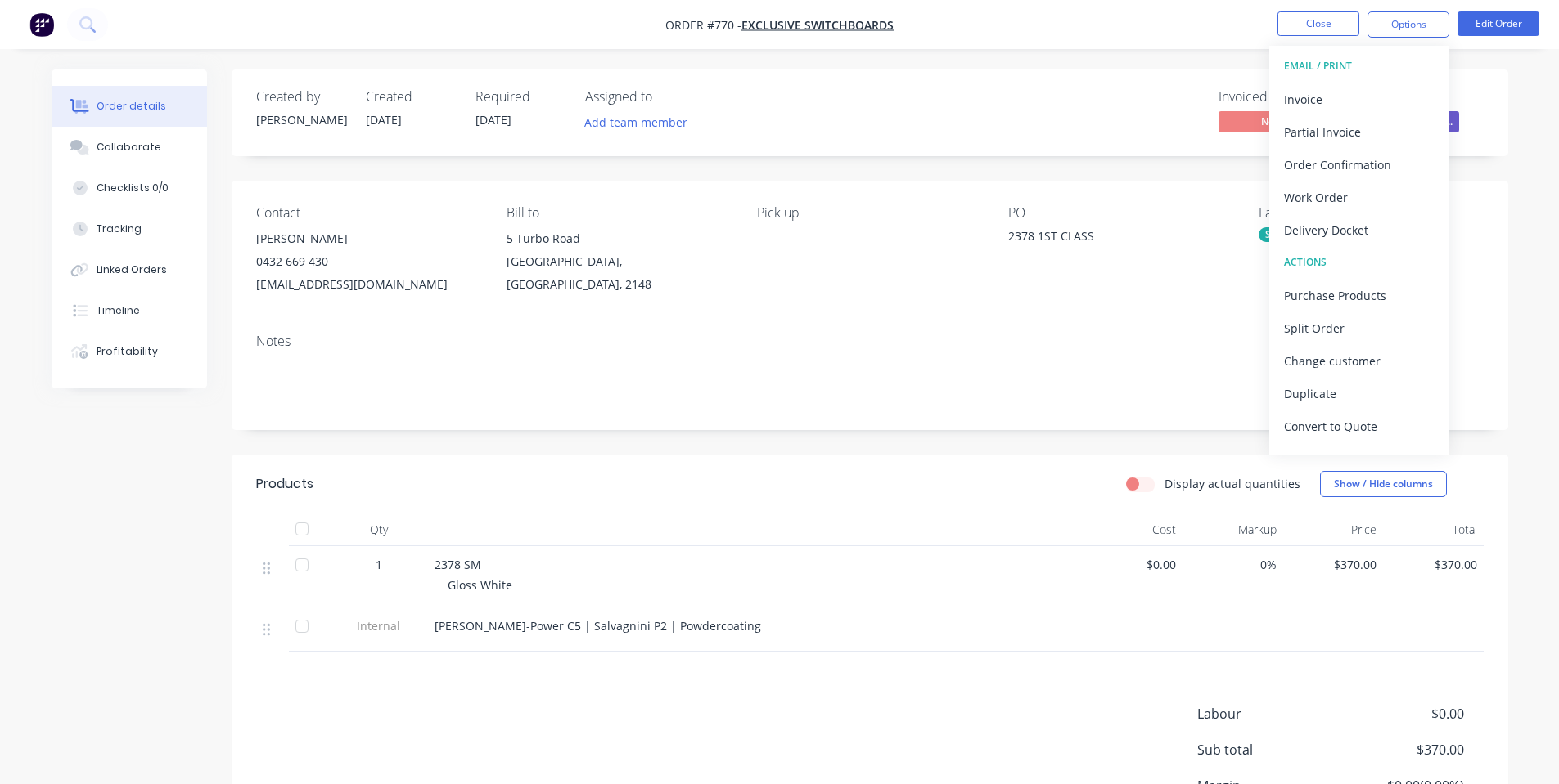
click at [1021, 30] on nav "Order #770 - Exclusive Switchboards Close Options EMAIL / PRINT Invoice Partial…" at bounding box center [780, 25] width 1559 height 49
